Goal: Book appointment/travel/reservation

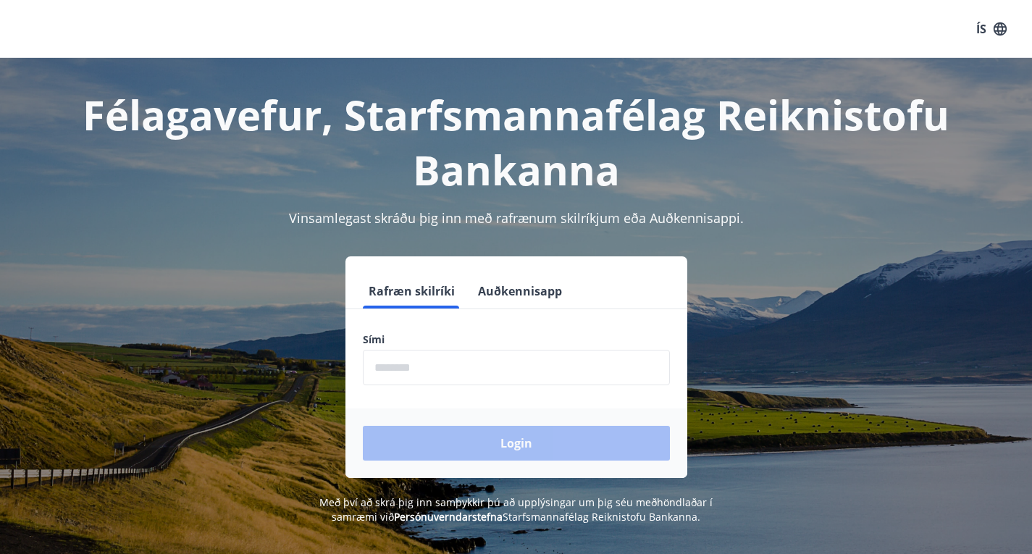
click at [458, 363] on input "phone" at bounding box center [516, 367] width 307 height 35
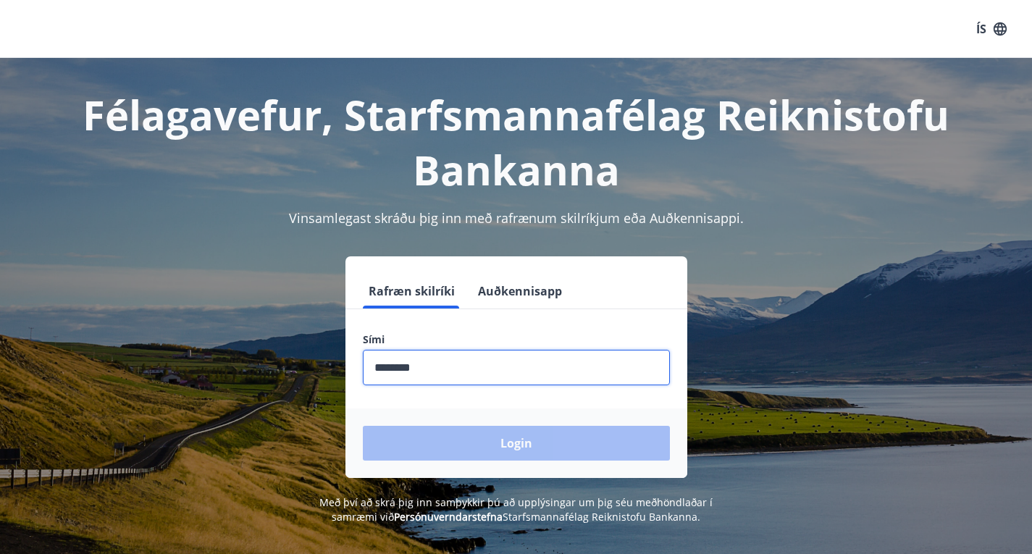
type input "********"
click at [363, 426] on button "Login" at bounding box center [516, 443] width 307 height 35
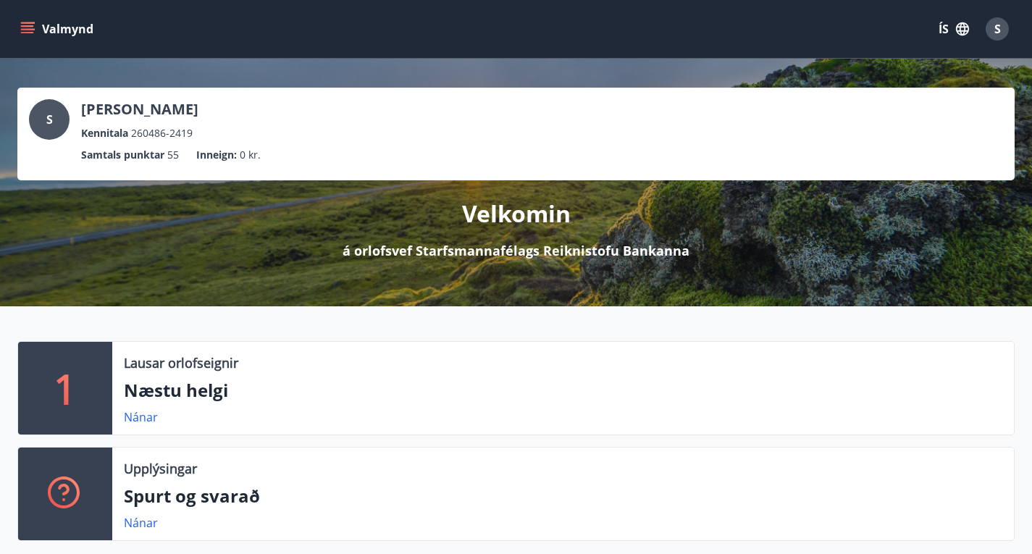
scroll to position [145, 0]
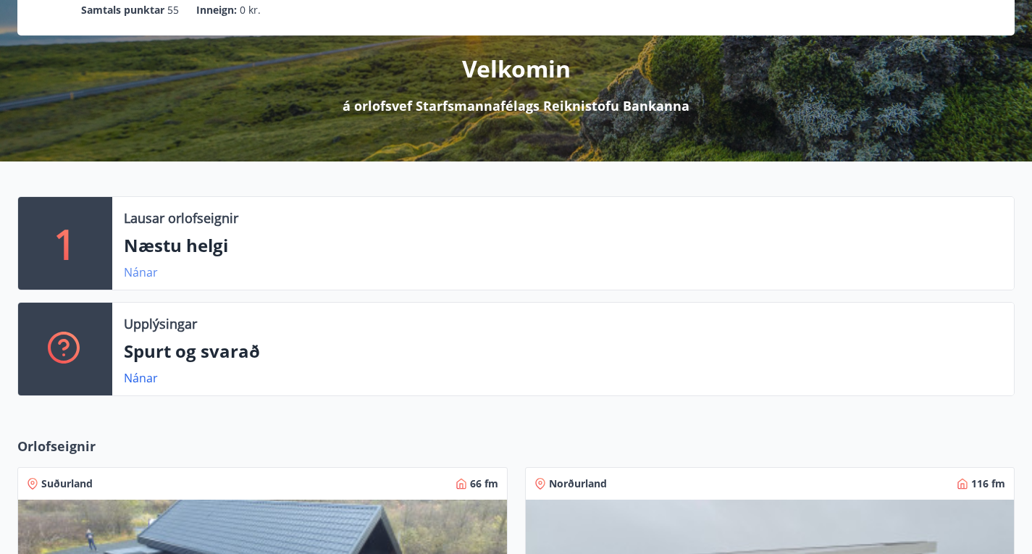
click at [146, 280] on link "Nánar" at bounding box center [141, 272] width 34 height 16
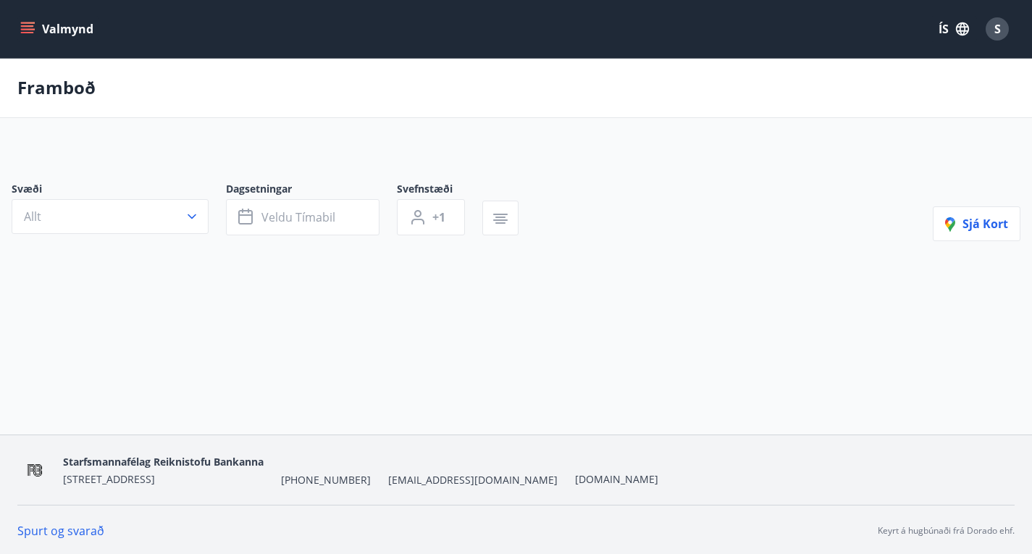
type input "*"
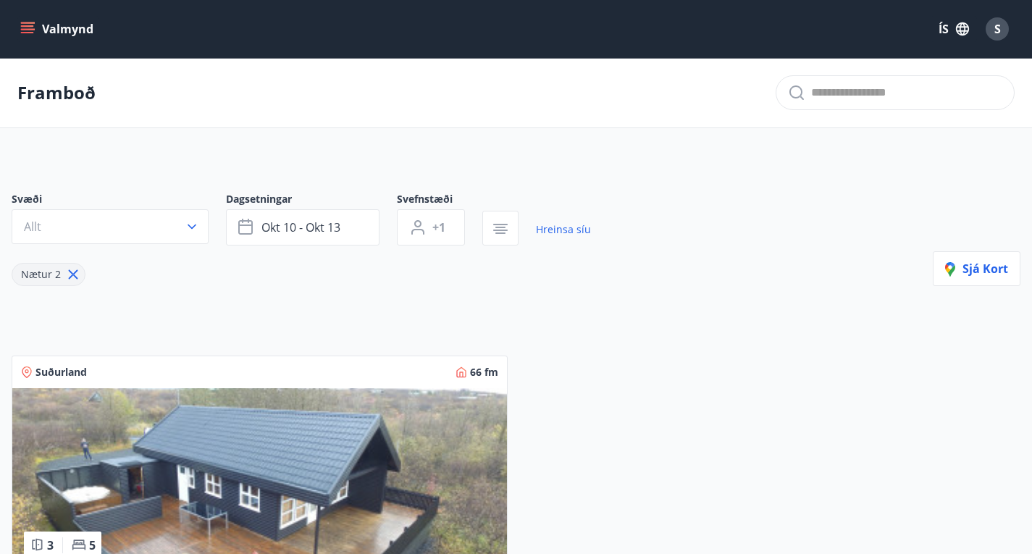
click at [33, 22] on icon "menu" at bounding box center [29, 22] width 16 height 1
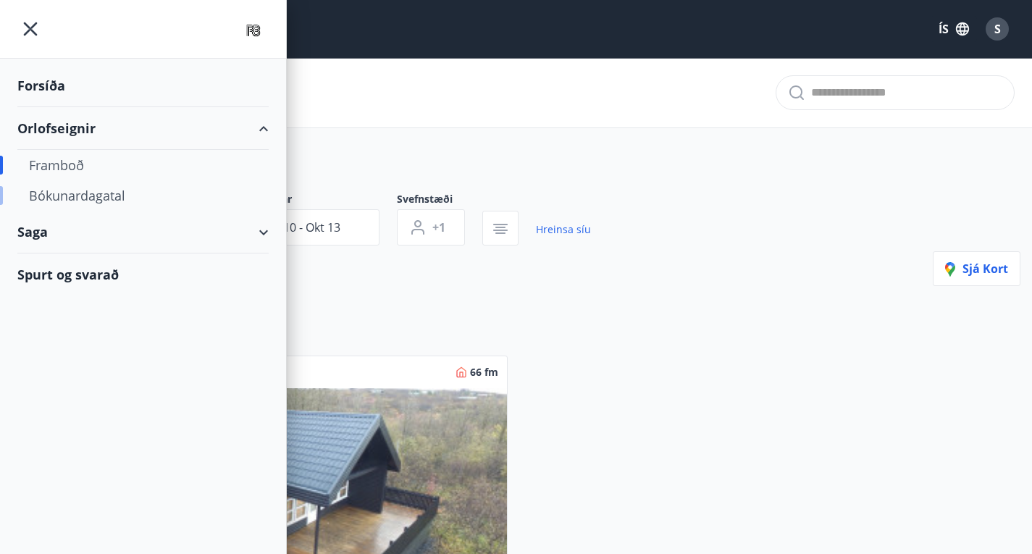
click at [117, 192] on div "Bókunardagatal" at bounding box center [143, 195] width 228 height 30
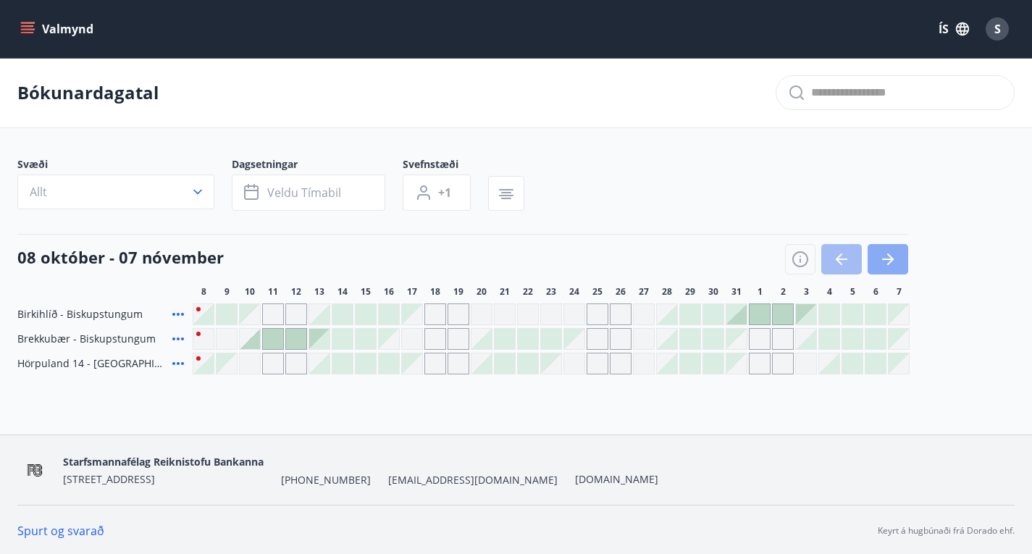
click at [898, 273] on button "button" at bounding box center [887, 259] width 41 height 30
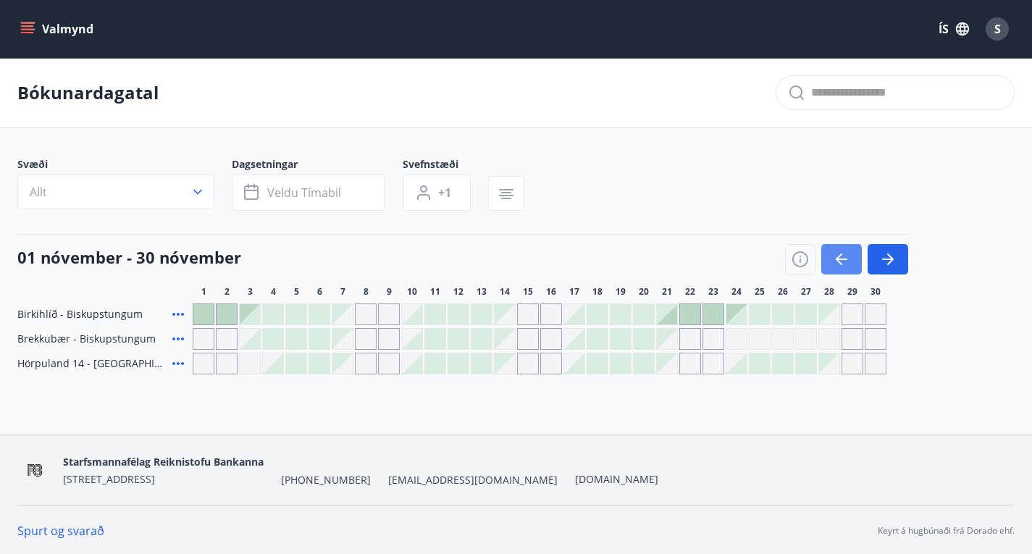
click at [850, 272] on button "button" at bounding box center [841, 259] width 41 height 30
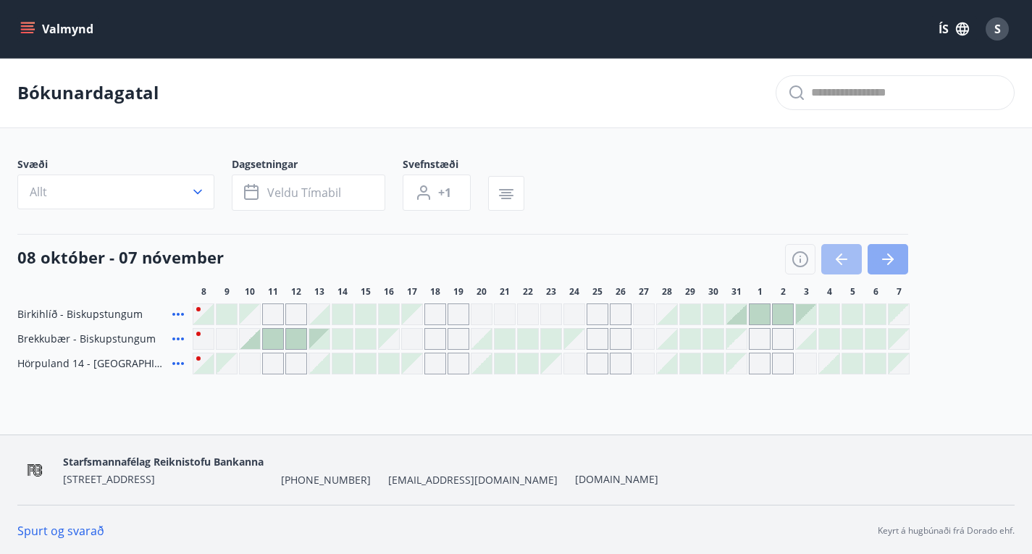
click at [904, 265] on button "button" at bounding box center [887, 259] width 41 height 30
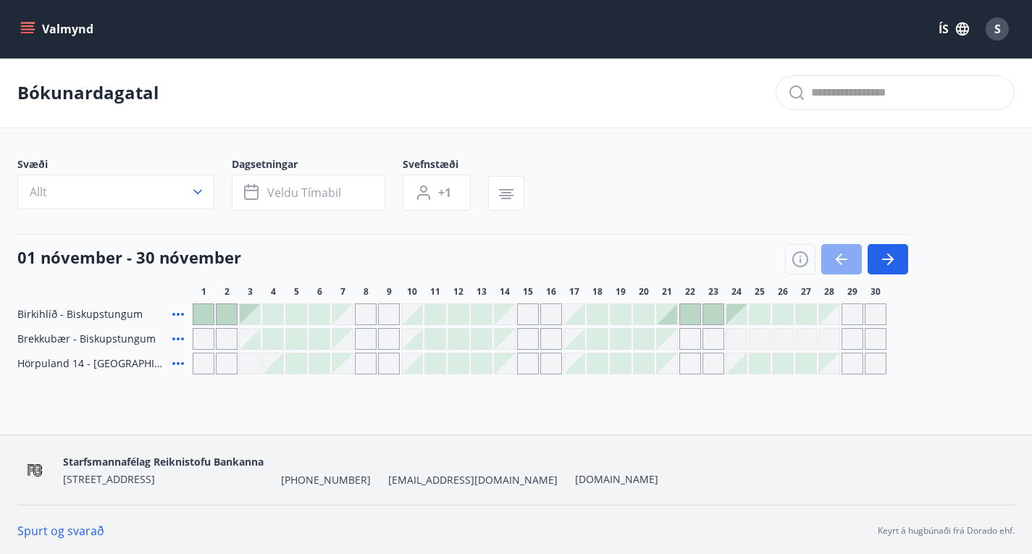
click at [846, 268] on icon "button" at bounding box center [841, 259] width 17 height 17
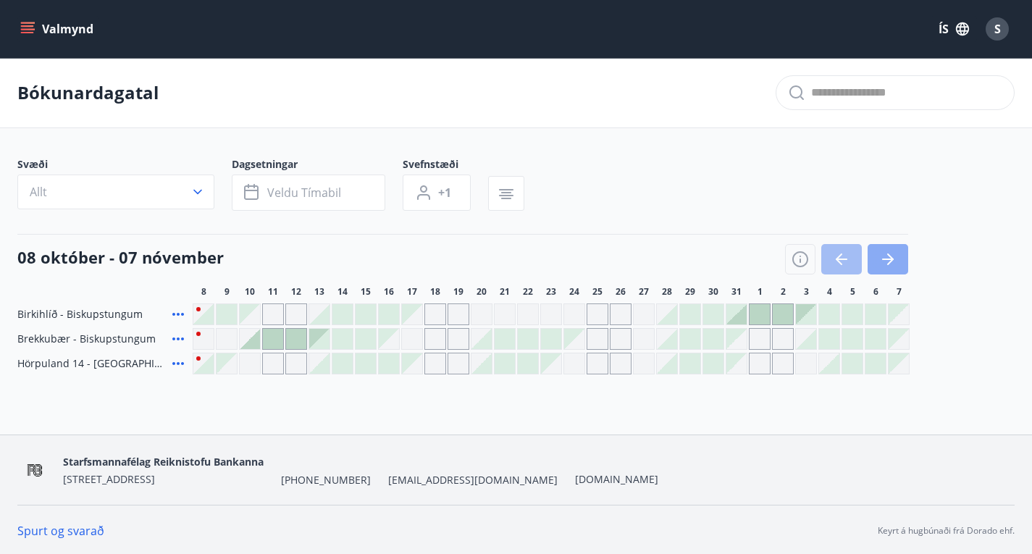
click at [896, 268] on icon "button" at bounding box center [887, 259] width 17 height 17
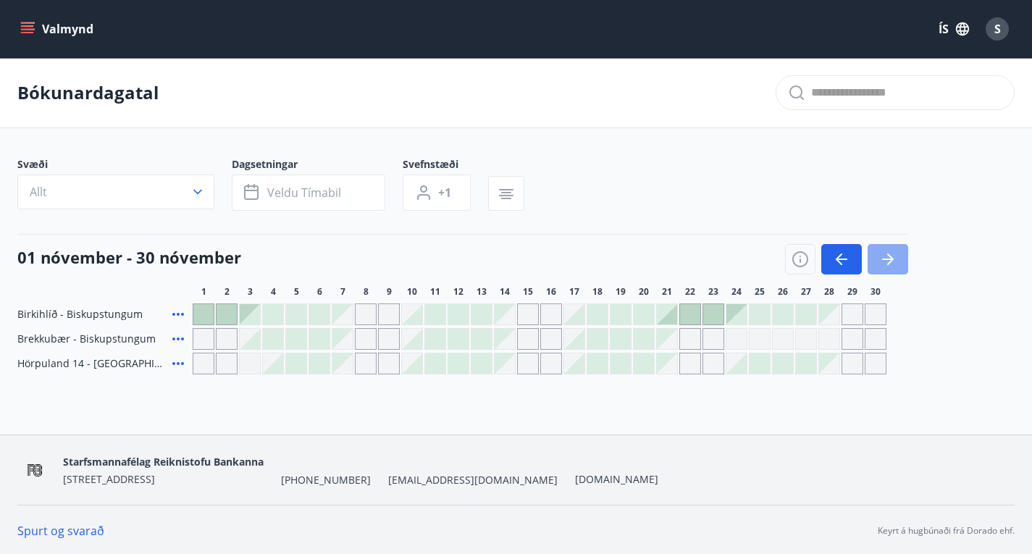
click at [886, 260] on icon "button" at bounding box center [888, 258] width 12 height 1
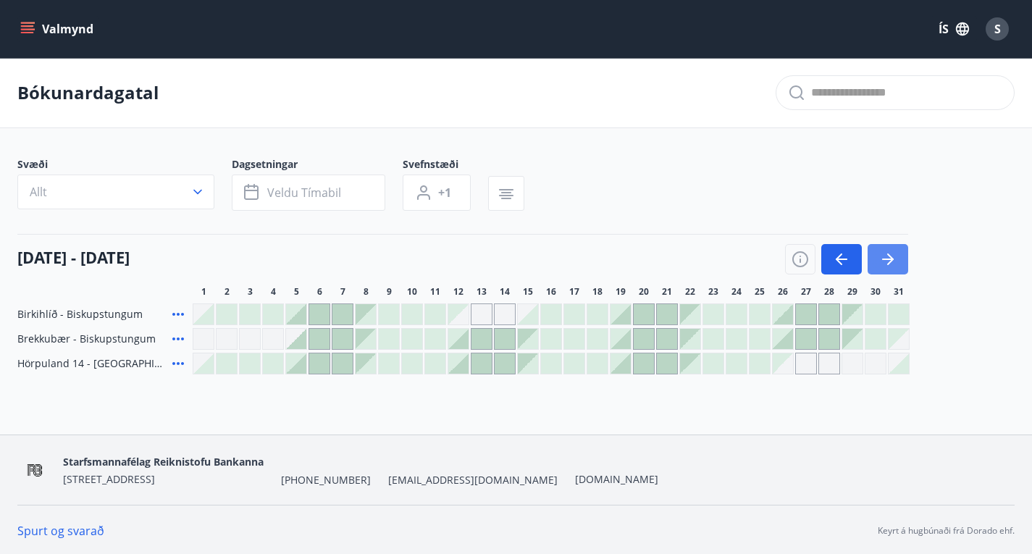
click at [898, 264] on button "button" at bounding box center [887, 259] width 41 height 30
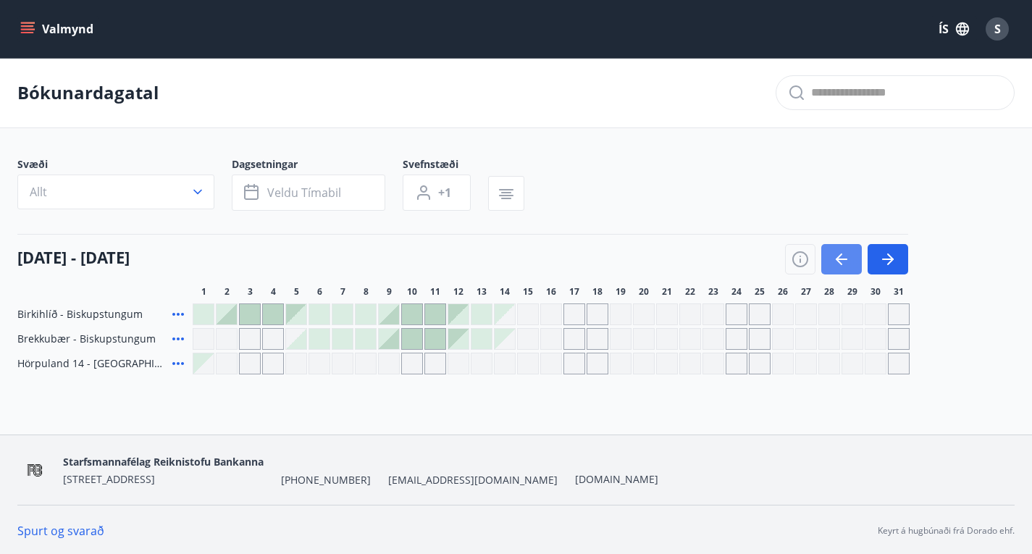
click at [833, 268] on icon "button" at bounding box center [841, 259] width 17 height 17
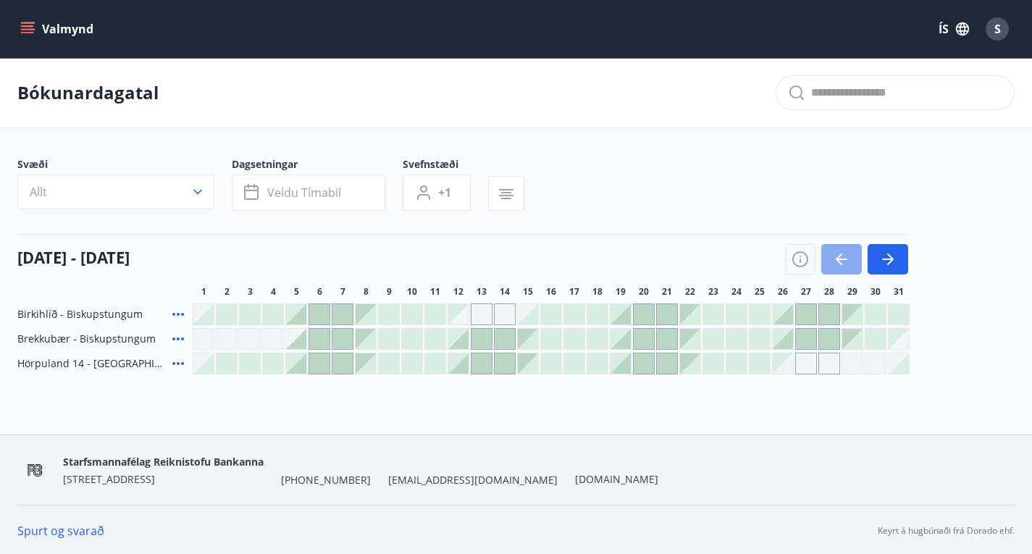
click at [833, 268] on icon "button" at bounding box center [841, 259] width 17 height 17
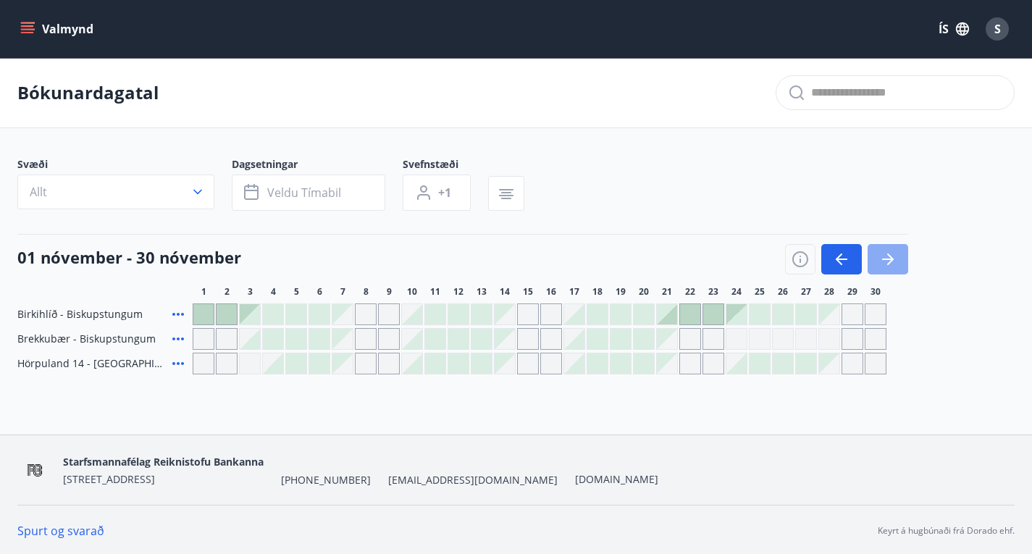
click at [887, 268] on icon "button" at bounding box center [887, 259] width 17 height 17
